Goal: Task Accomplishment & Management: Use online tool/utility

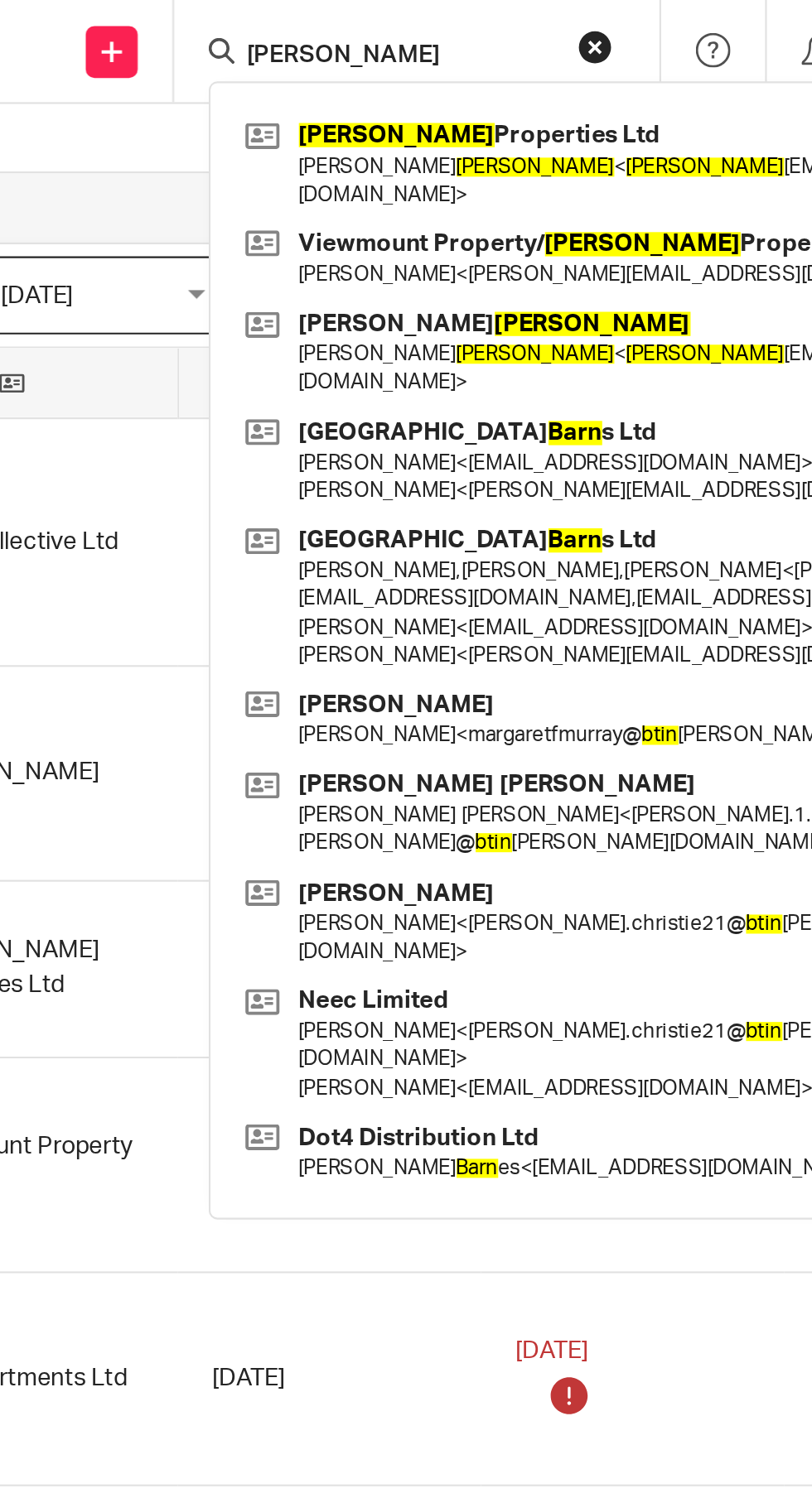
type input "[PERSON_NAME]"
click at [580, 60] on link at bounding box center [589, 78] width 384 height 52
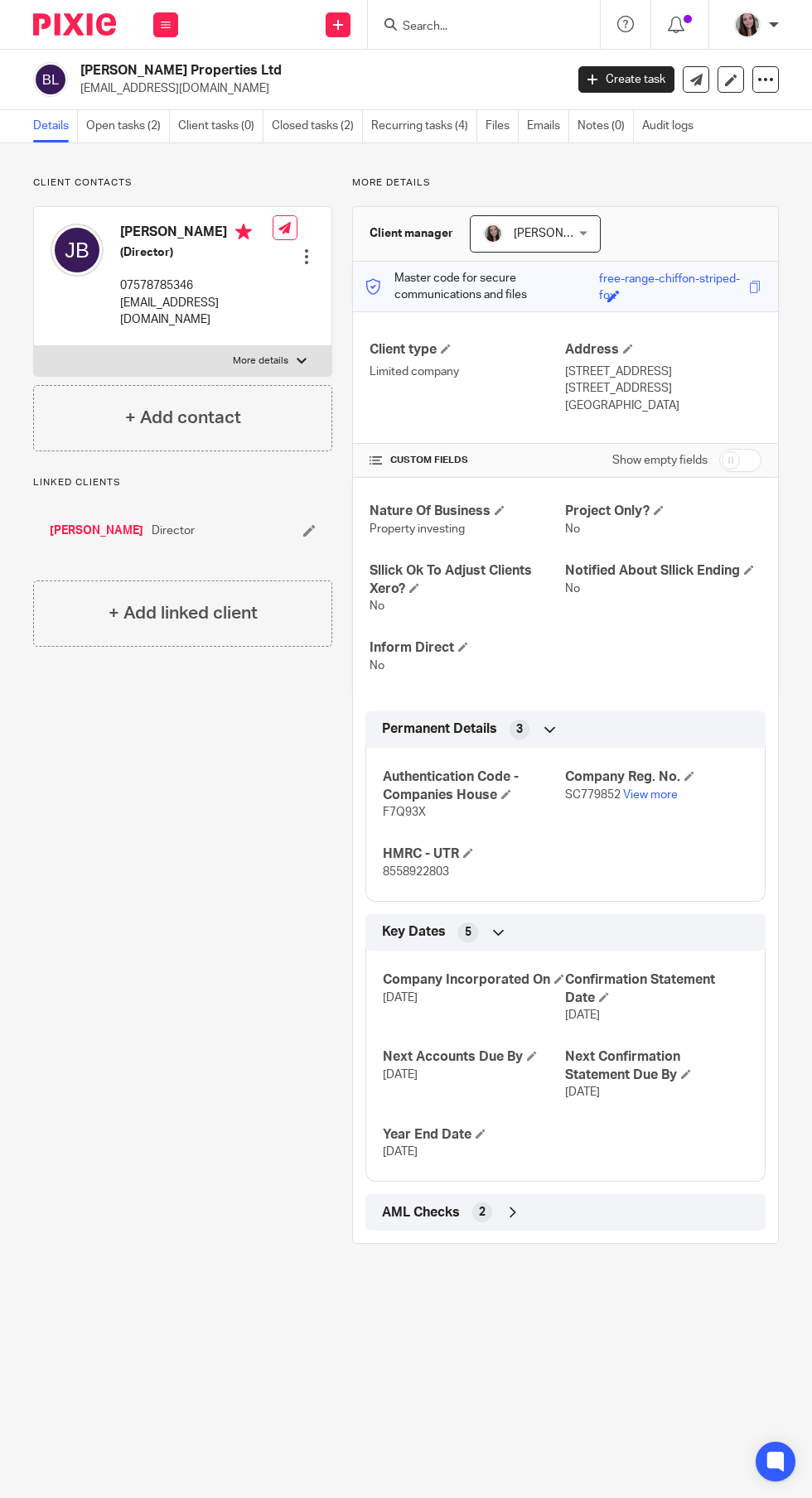
click at [135, 130] on link "Open tasks (2)" at bounding box center [128, 126] width 84 height 32
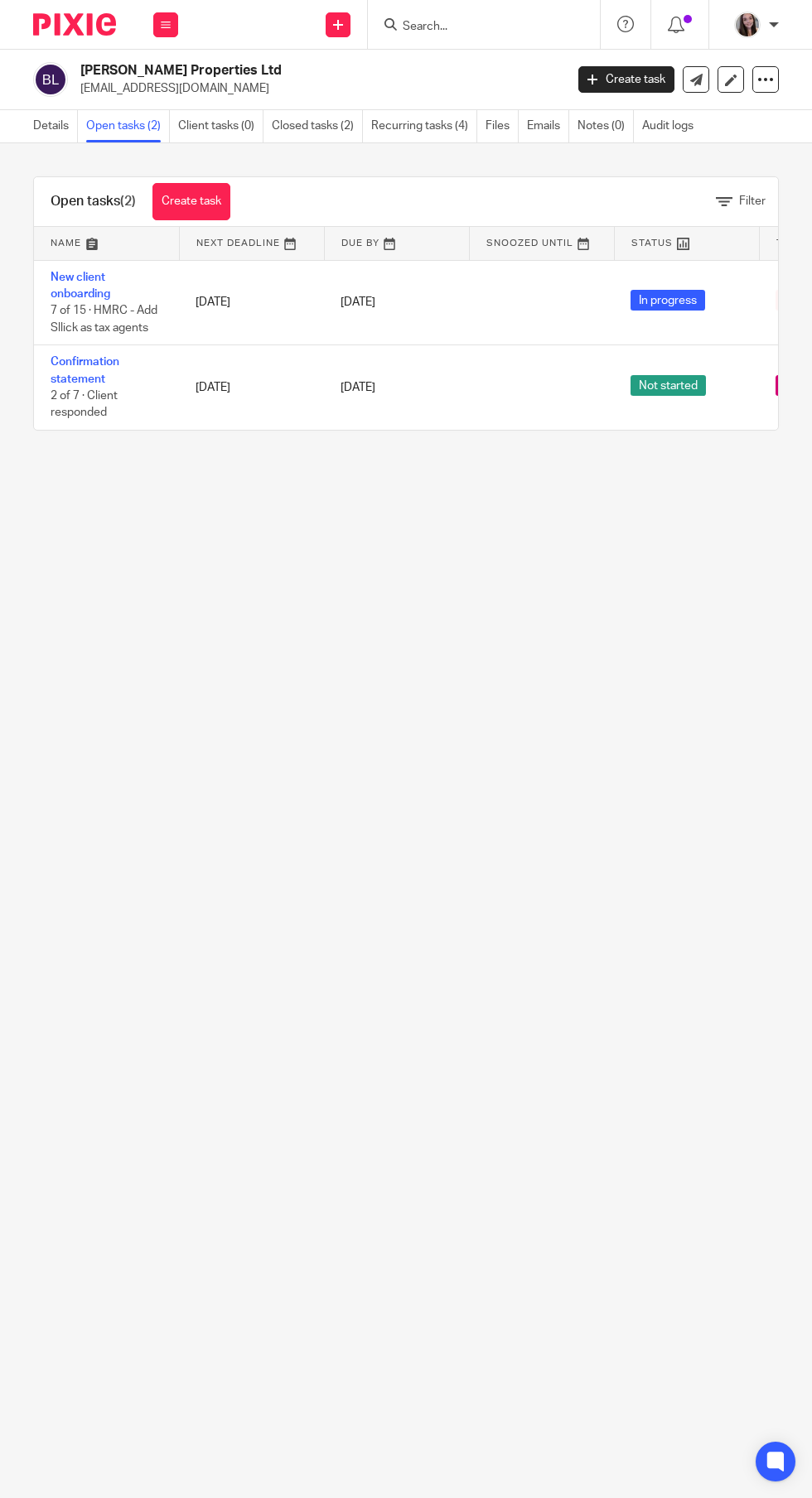
click at [93, 361] on link "Confirmation statement" at bounding box center [85, 370] width 69 height 28
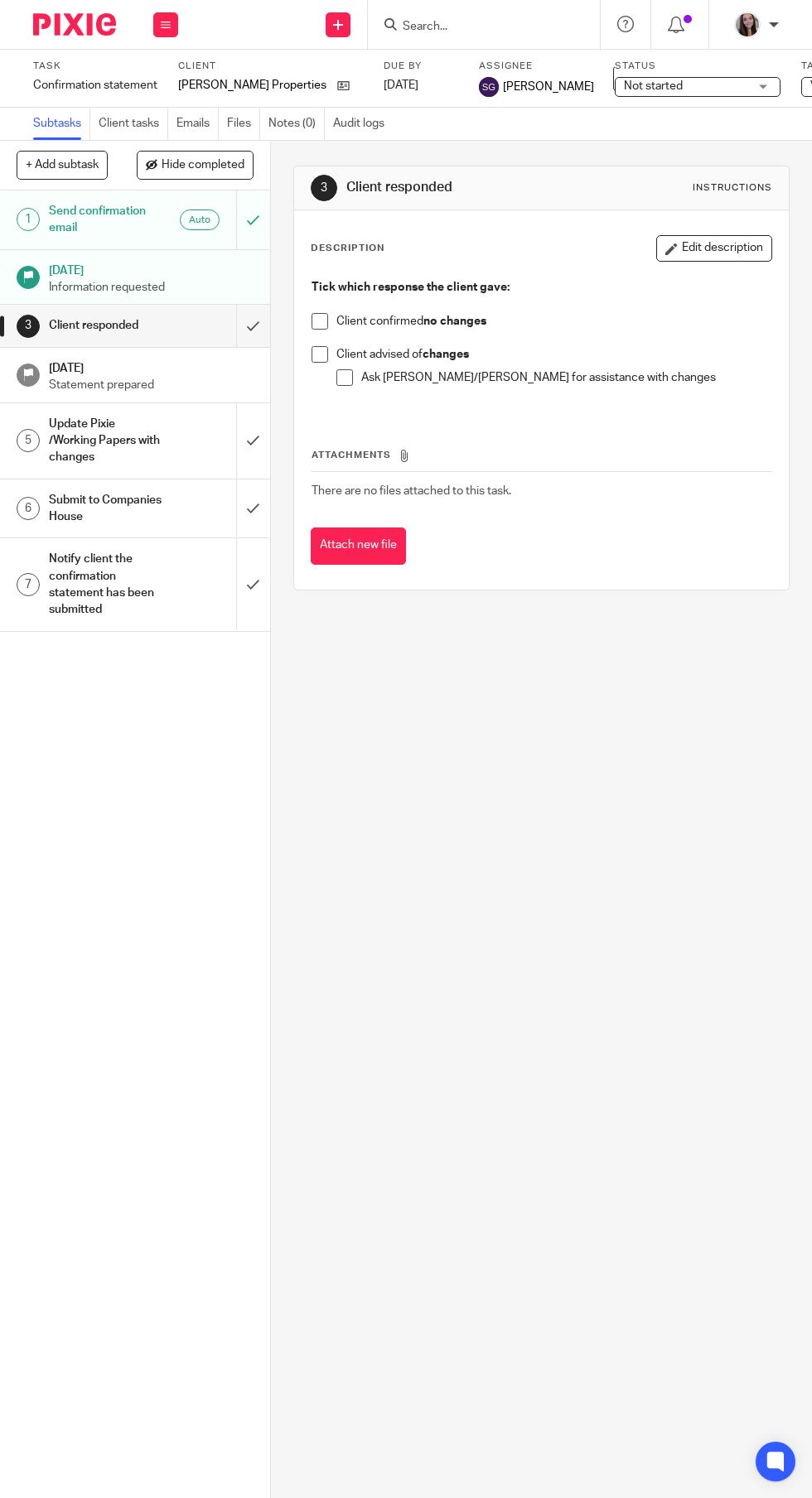
click at [141, 230] on h1 "Send confirmation email" at bounding box center [105, 219] width 113 height 42
